Goal: Check status: Check status

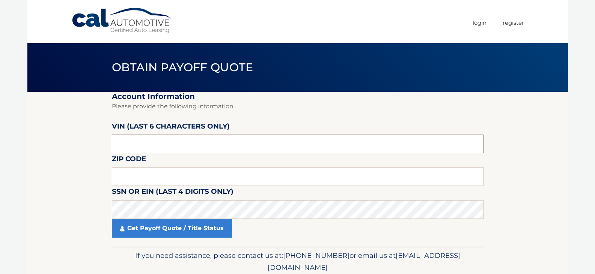
drag, startPoint x: 142, startPoint y: 141, endPoint x: 53, endPoint y: 146, distance: 89.5
click at [52, 146] on section "Account Information Please provide the following information. [PERSON_NAME] (la…" at bounding box center [297, 169] width 541 height 155
type input "016445"
click at [199, 175] on input "text" at bounding box center [298, 176] width 372 height 19
type input "11702"
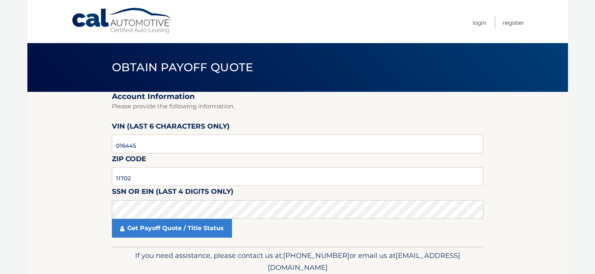
click at [287, 188] on fieldset "Account Information Please provide the following information. VIN (last 6 chara…" at bounding box center [298, 169] width 372 height 155
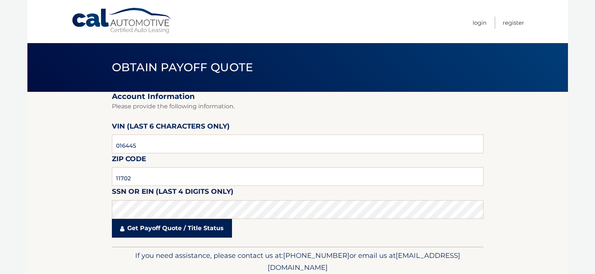
click at [163, 229] on link "Get Payoff Quote / Title Status" at bounding box center [172, 228] width 120 height 19
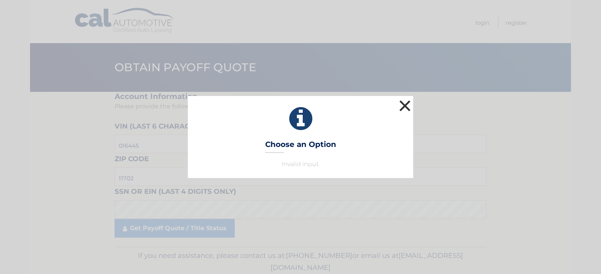
click at [405, 104] on button "×" at bounding box center [404, 105] width 15 height 15
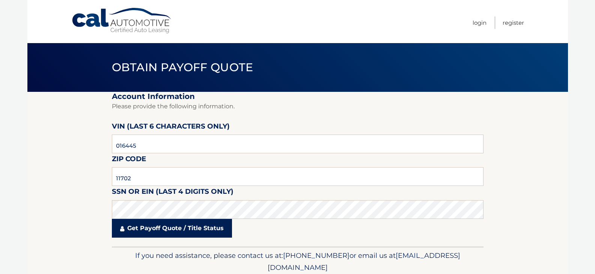
click at [178, 231] on link "Get Payoff Quote / Title Status" at bounding box center [172, 228] width 120 height 19
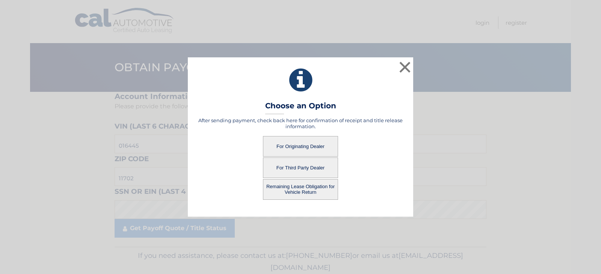
click at [306, 144] on button "For Originating Dealer" at bounding box center [300, 146] width 75 height 21
click at [303, 147] on button "For Originating Dealer" at bounding box center [300, 146] width 75 height 21
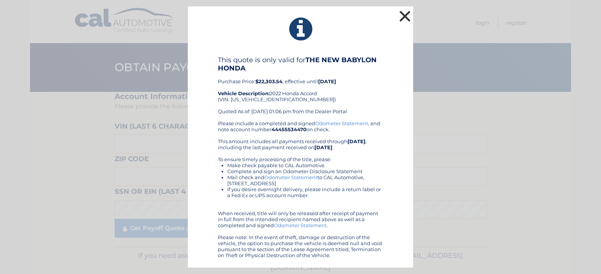
click at [404, 17] on button "×" at bounding box center [404, 16] width 15 height 15
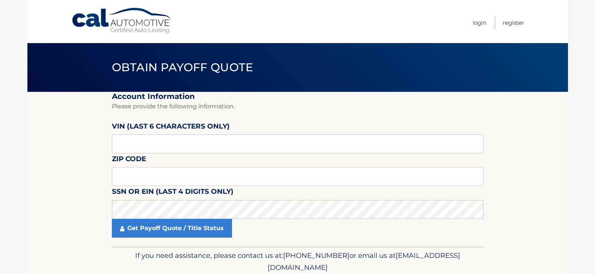
drag, startPoint x: 23, startPoint y: 139, endPoint x: 48, endPoint y: 71, distance: 72.3
click at [24, 133] on body "Cal Automotive Menu Login Register Obtain Payoff Quote" at bounding box center [297, 137] width 595 height 274
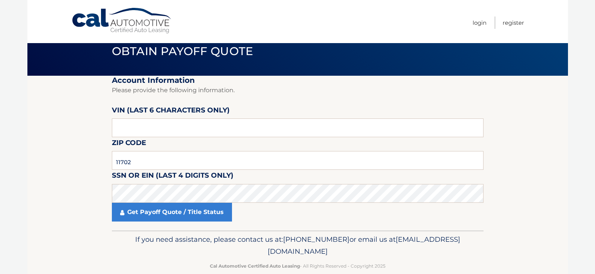
scroll to position [30, 0]
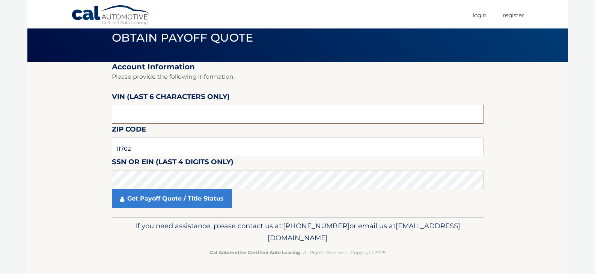
drag, startPoint x: 150, startPoint y: 112, endPoint x: 35, endPoint y: 103, distance: 115.3
click at [35, 103] on section "Account Information Please provide the following information. [PERSON_NAME] (la…" at bounding box center [297, 139] width 541 height 155
drag, startPoint x: 152, startPoint y: 148, endPoint x: 59, endPoint y: 138, distance: 94.4
click at [57, 140] on section "Account Information Please provide the following information. [PERSON_NAME] (la…" at bounding box center [297, 139] width 541 height 155
click at [35, 166] on section "Account Information Please provide the following information. [PERSON_NAME] (la…" at bounding box center [297, 139] width 541 height 155
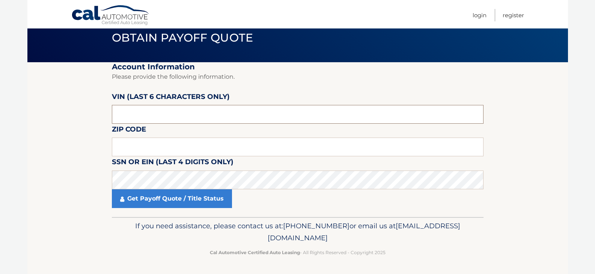
drag, startPoint x: 171, startPoint y: 113, endPoint x: 138, endPoint y: 114, distance: 33.4
click at [138, 114] on input "text" at bounding box center [298, 114] width 372 height 19
drag, startPoint x: 127, startPoint y: 115, endPoint x: 94, endPoint y: 74, distance: 52.9
click at [60, 99] on section "Account Information Please provide the following information. [PERSON_NAME] (la…" at bounding box center [297, 139] width 541 height 155
click at [148, 113] on input "text" at bounding box center [298, 114] width 372 height 19
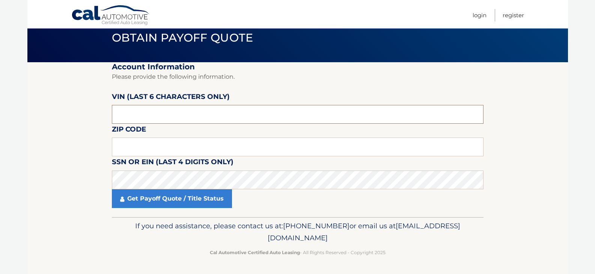
click at [148, 113] on input "text" at bounding box center [298, 114] width 372 height 19
drag, startPoint x: 148, startPoint y: 113, endPoint x: 52, endPoint y: 103, distance: 96.7
click at [52, 103] on section "Account Information Please provide the following information. [PERSON_NAME] (la…" at bounding box center [297, 139] width 541 height 155
click at [148, 113] on input "text" at bounding box center [298, 114] width 372 height 19
type input "089941"
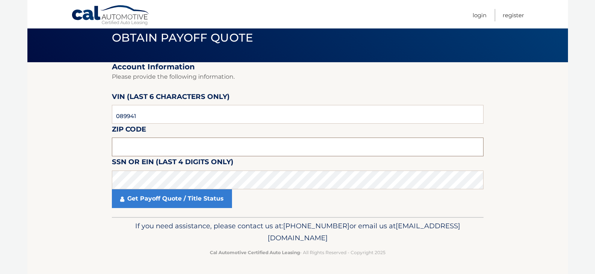
click at [174, 145] on input "text" at bounding box center [298, 147] width 372 height 19
click at [190, 141] on input "text" at bounding box center [298, 147] width 372 height 19
type input "11554"
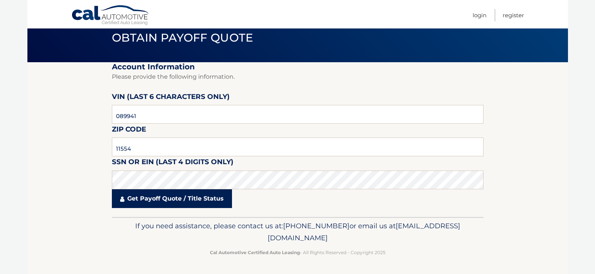
click at [183, 196] on link "Get Payoff Quote / Title Status" at bounding box center [172, 199] width 120 height 19
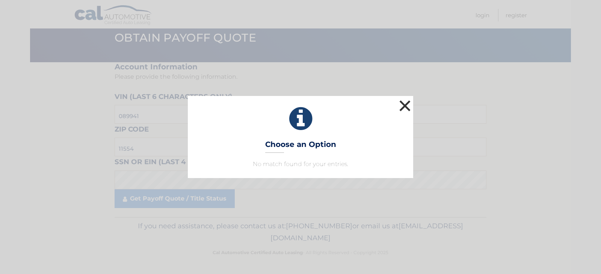
click at [407, 108] on button "×" at bounding box center [404, 105] width 15 height 15
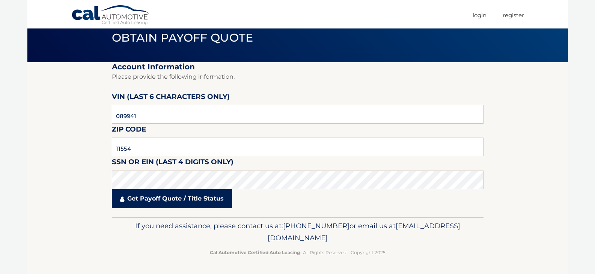
click at [171, 198] on link "Get Payoff Quote / Title Status" at bounding box center [172, 199] width 120 height 19
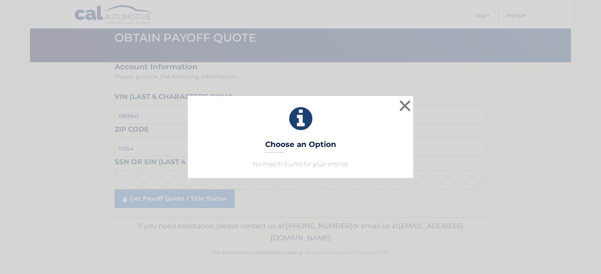
click at [303, 143] on h3 "Choose an Option" at bounding box center [300, 146] width 71 height 13
click at [294, 167] on p "No match found for your entries." at bounding box center [300, 164] width 207 height 9
click at [410, 102] on button "×" at bounding box center [404, 105] width 15 height 15
